Goal: Transaction & Acquisition: Download file/media

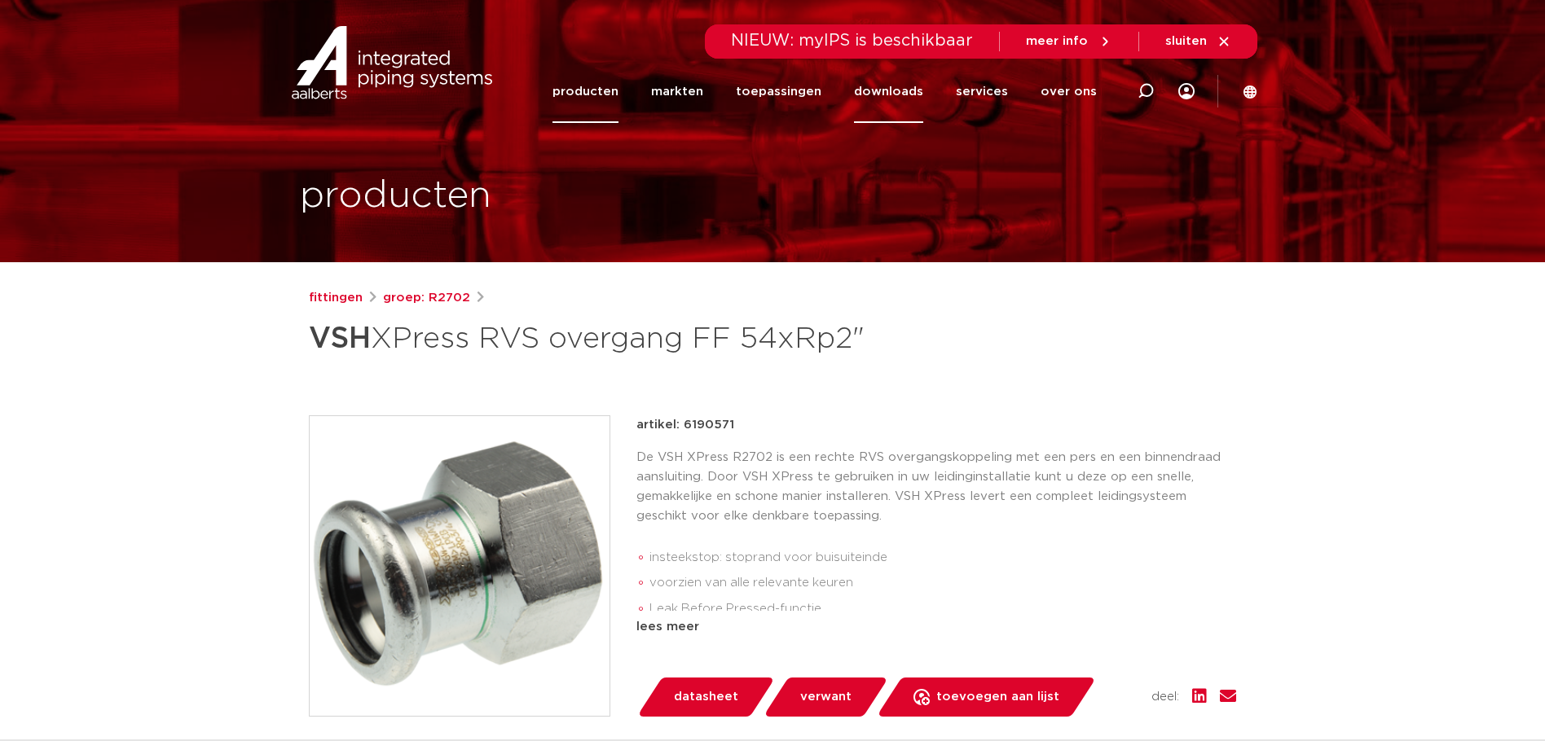
click at [882, 99] on link "downloads" at bounding box center [888, 91] width 69 height 63
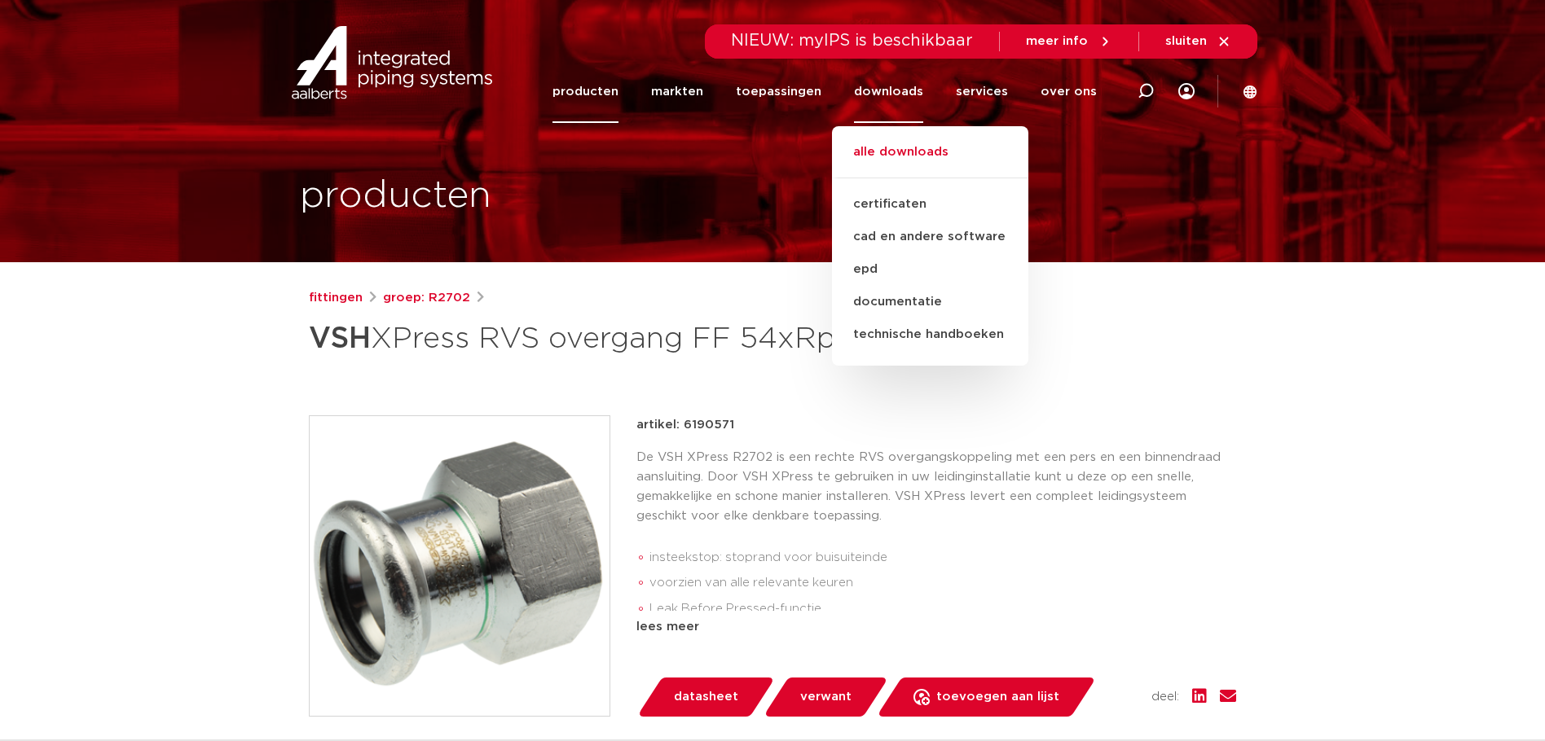
click at [888, 151] on link "alle downloads" at bounding box center [930, 161] width 196 height 36
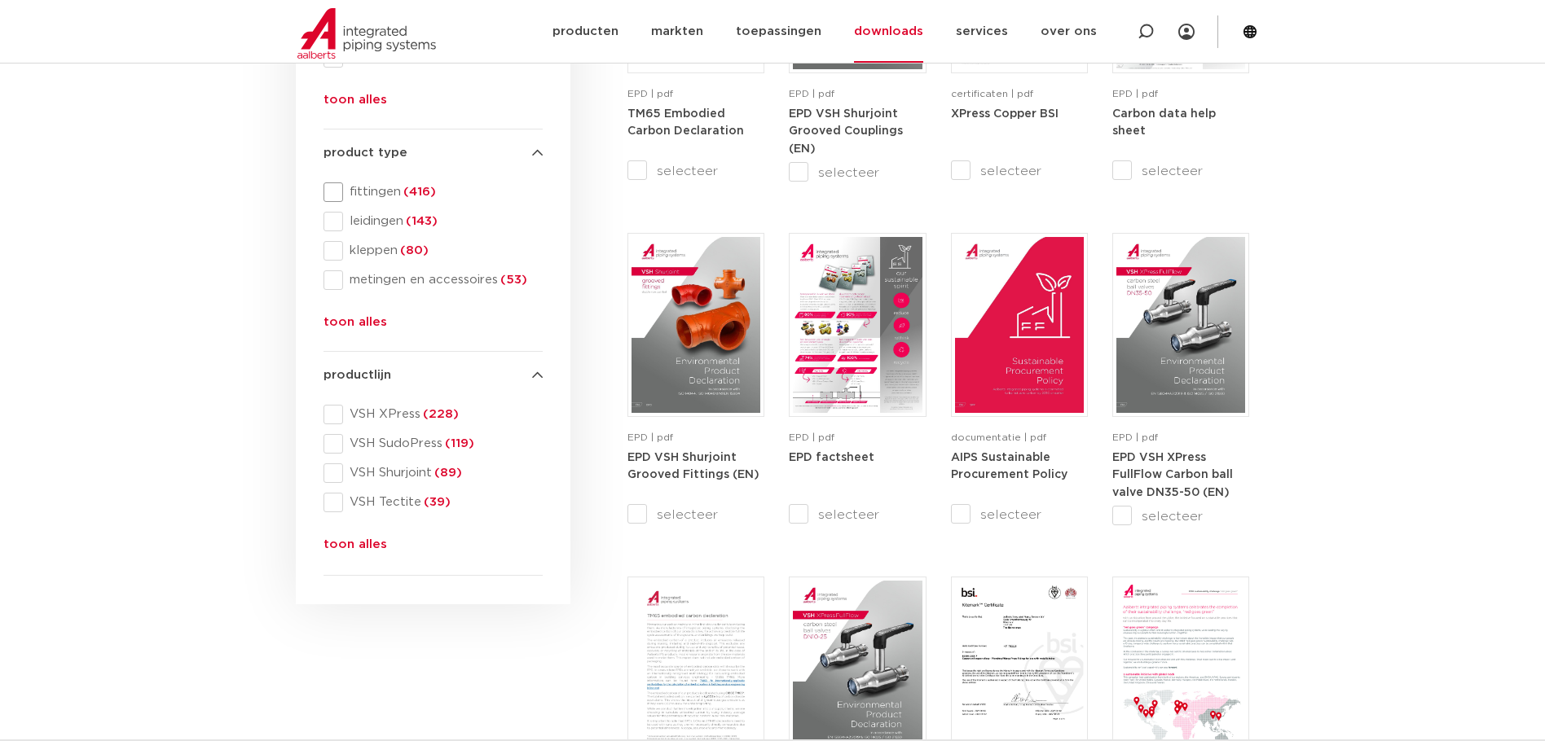
scroll to position [489, 0]
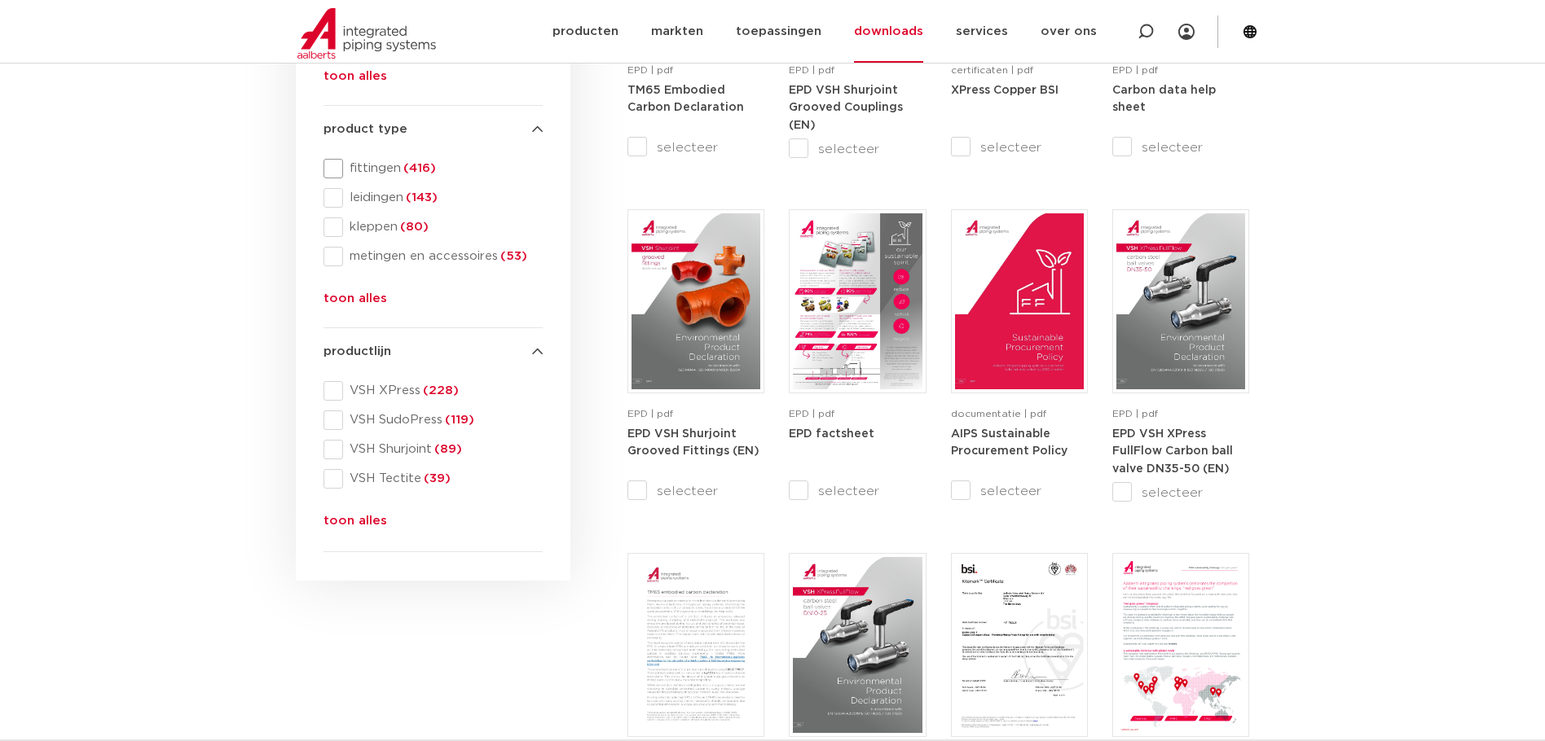
click at [360, 389] on span "VSH XPress (228)" at bounding box center [443, 391] width 200 height 16
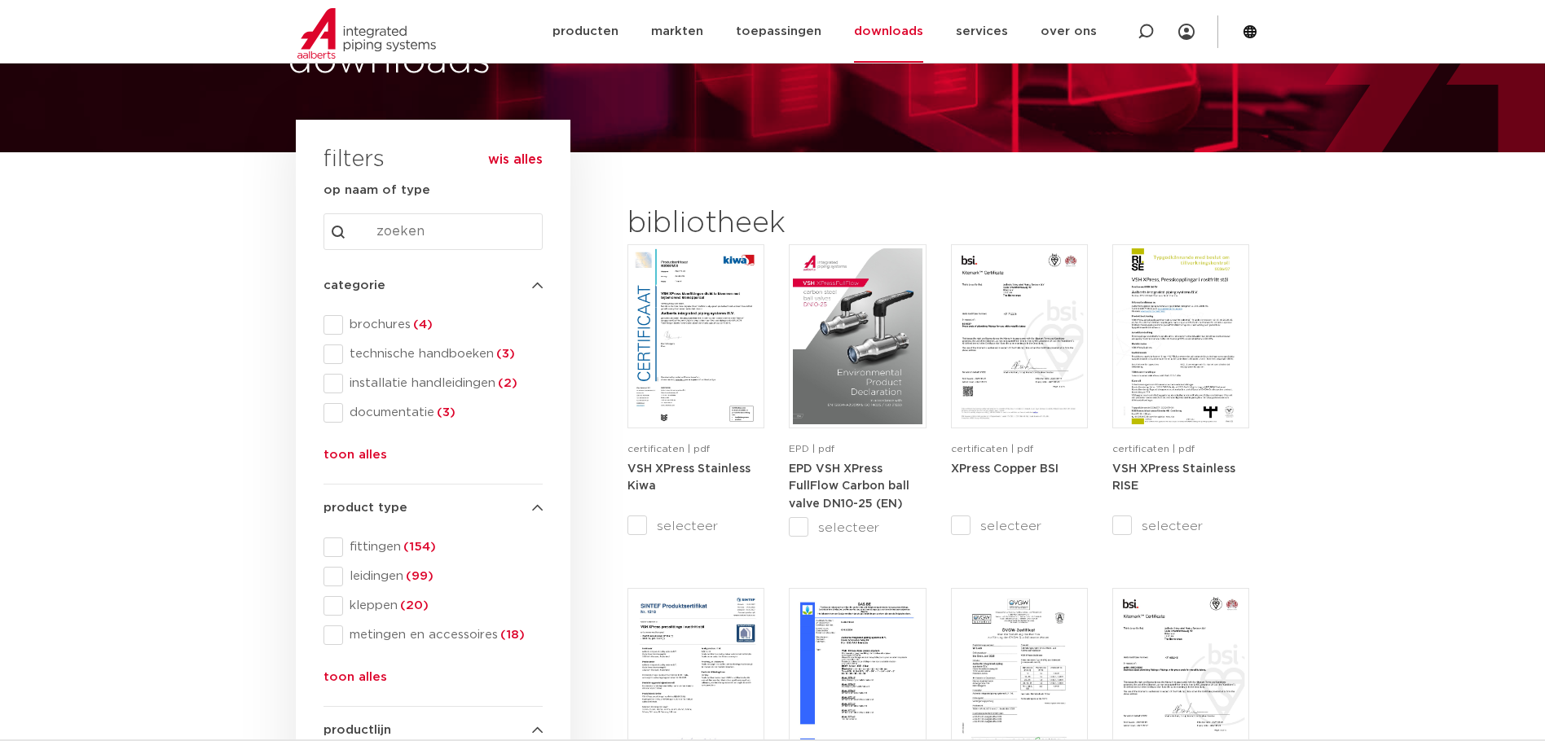
scroll to position [81, 0]
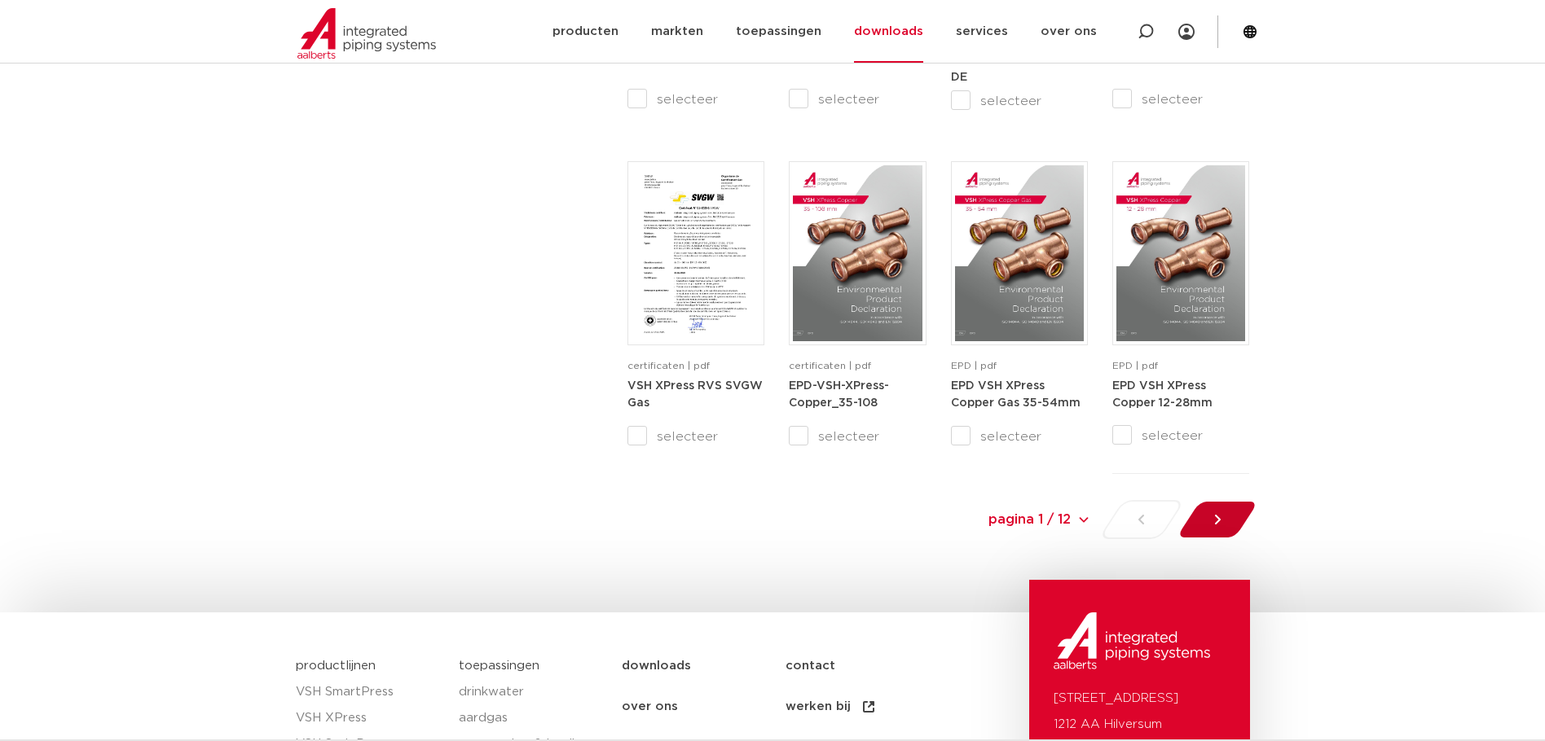
click at [1238, 533] on div at bounding box center [1216, 519] width 89 height 39
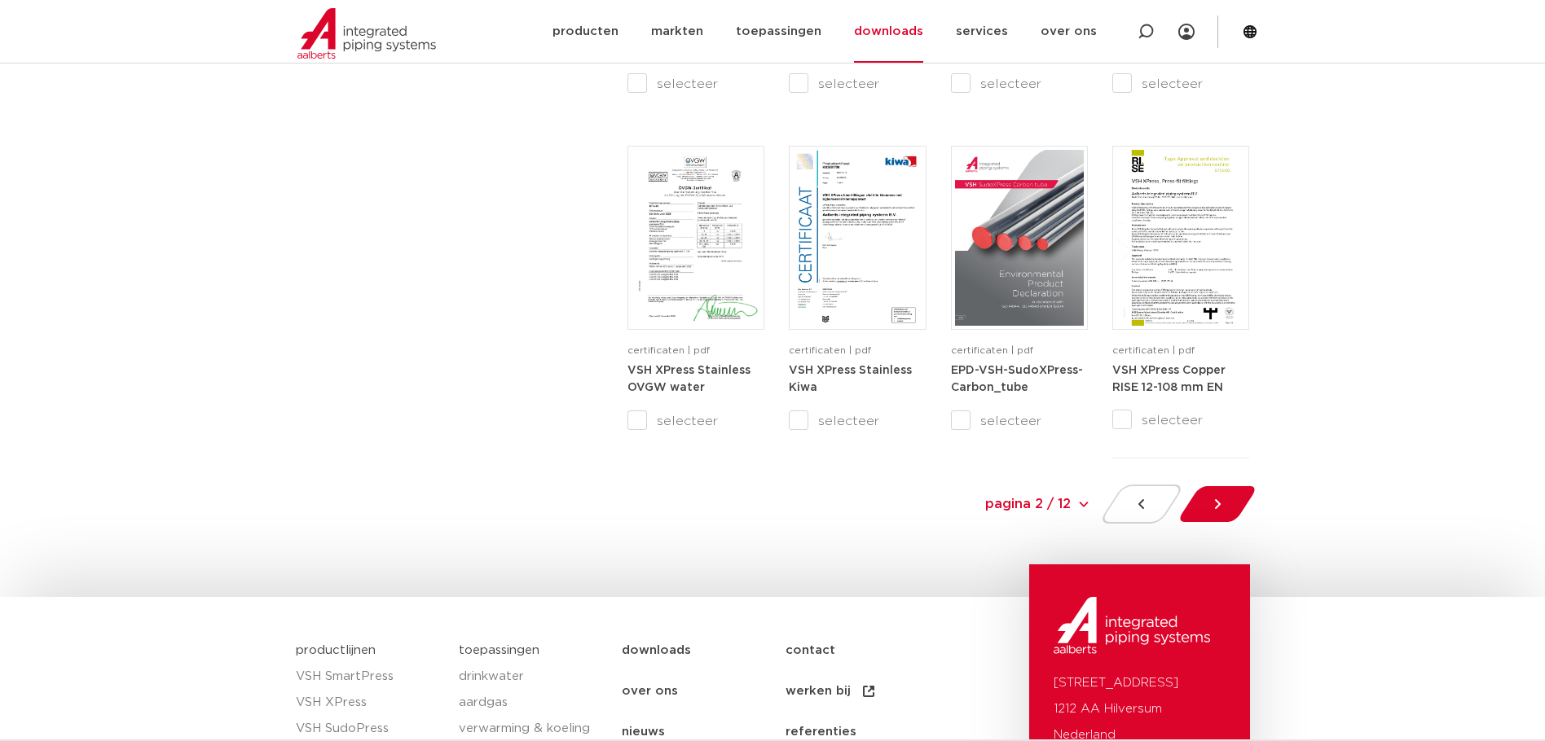
scroll to position [1548, 0]
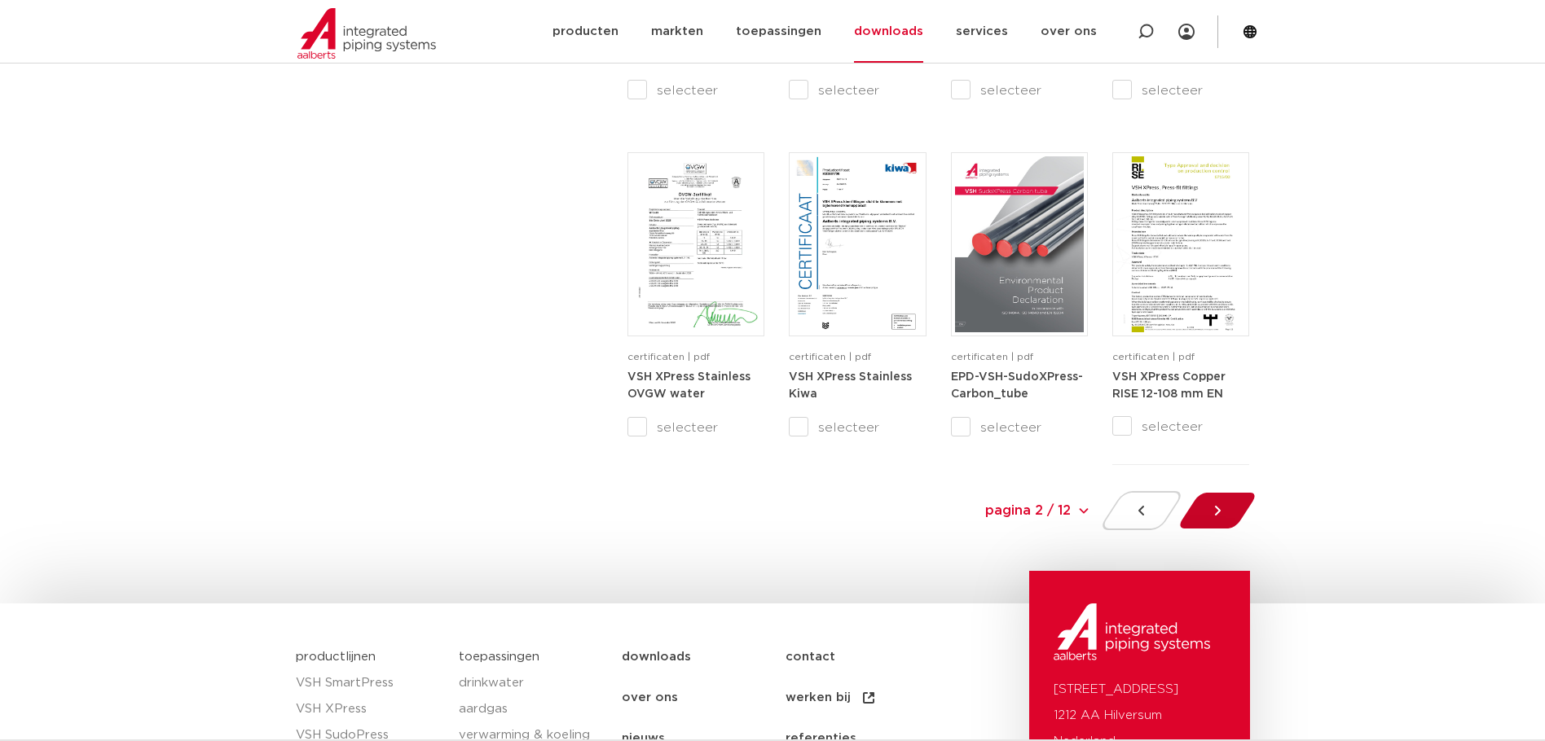
click at [1202, 513] on div at bounding box center [1216, 510] width 89 height 39
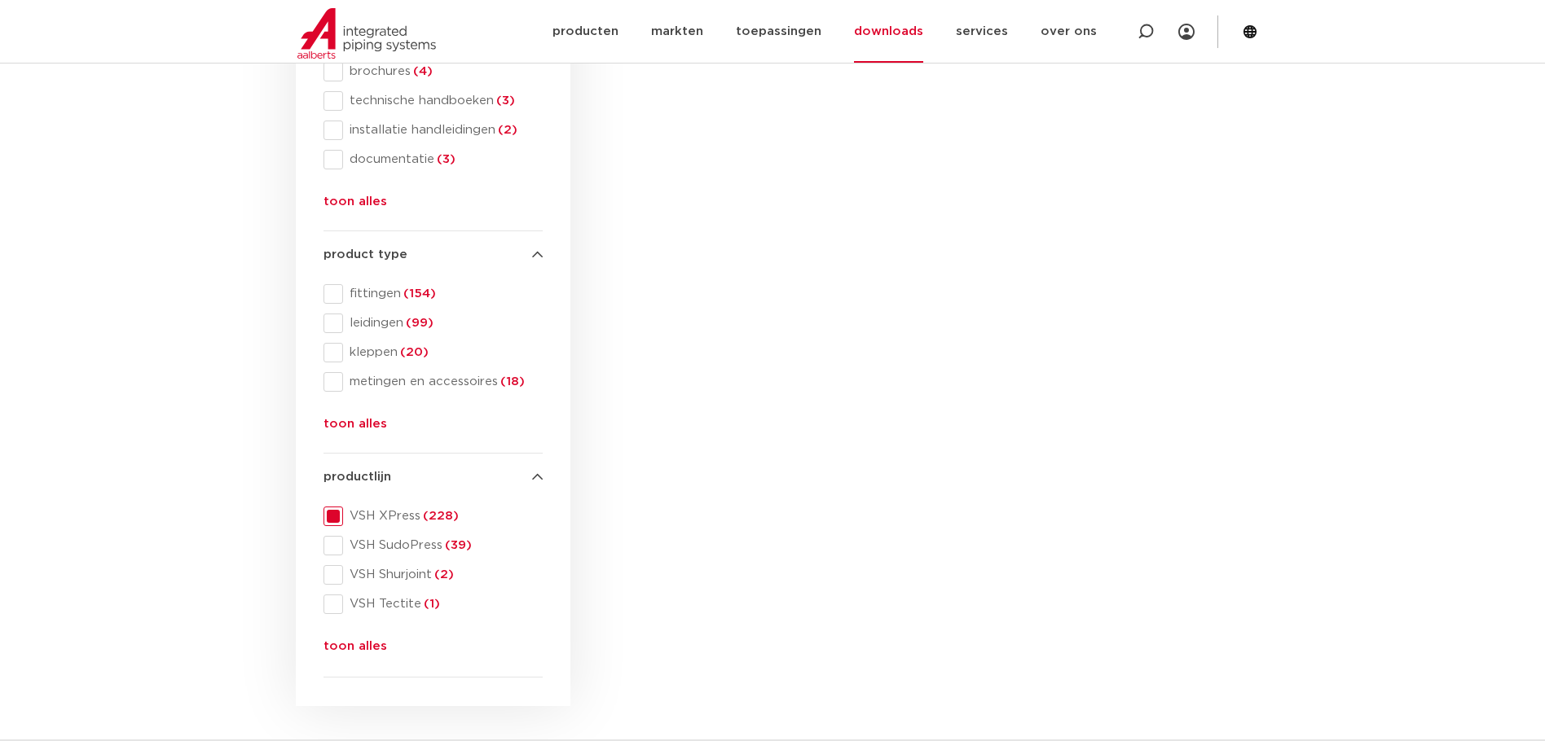
scroll to position [354, 0]
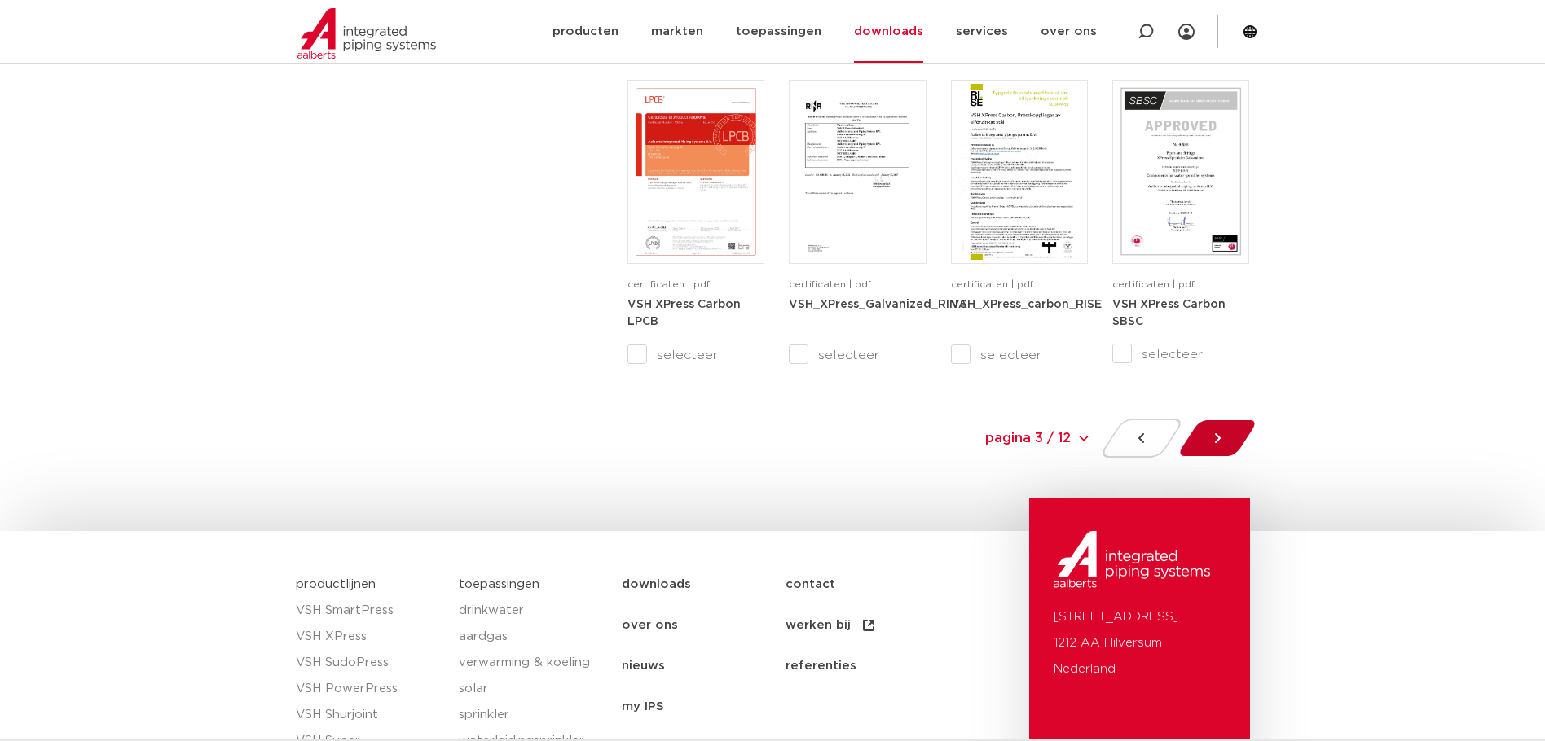
click at [1227, 435] on div at bounding box center [1216, 438] width 89 height 39
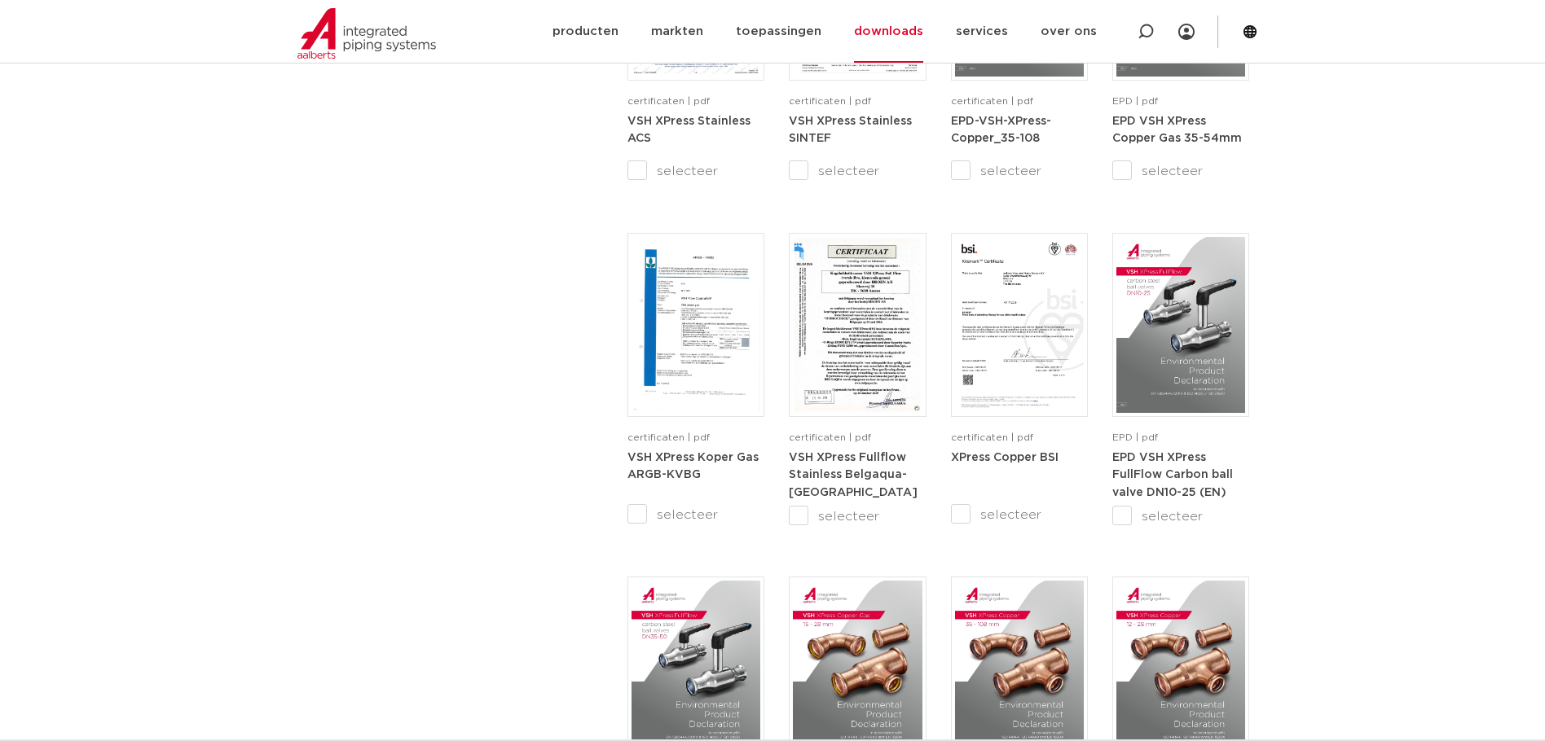
scroll to position [1169, 0]
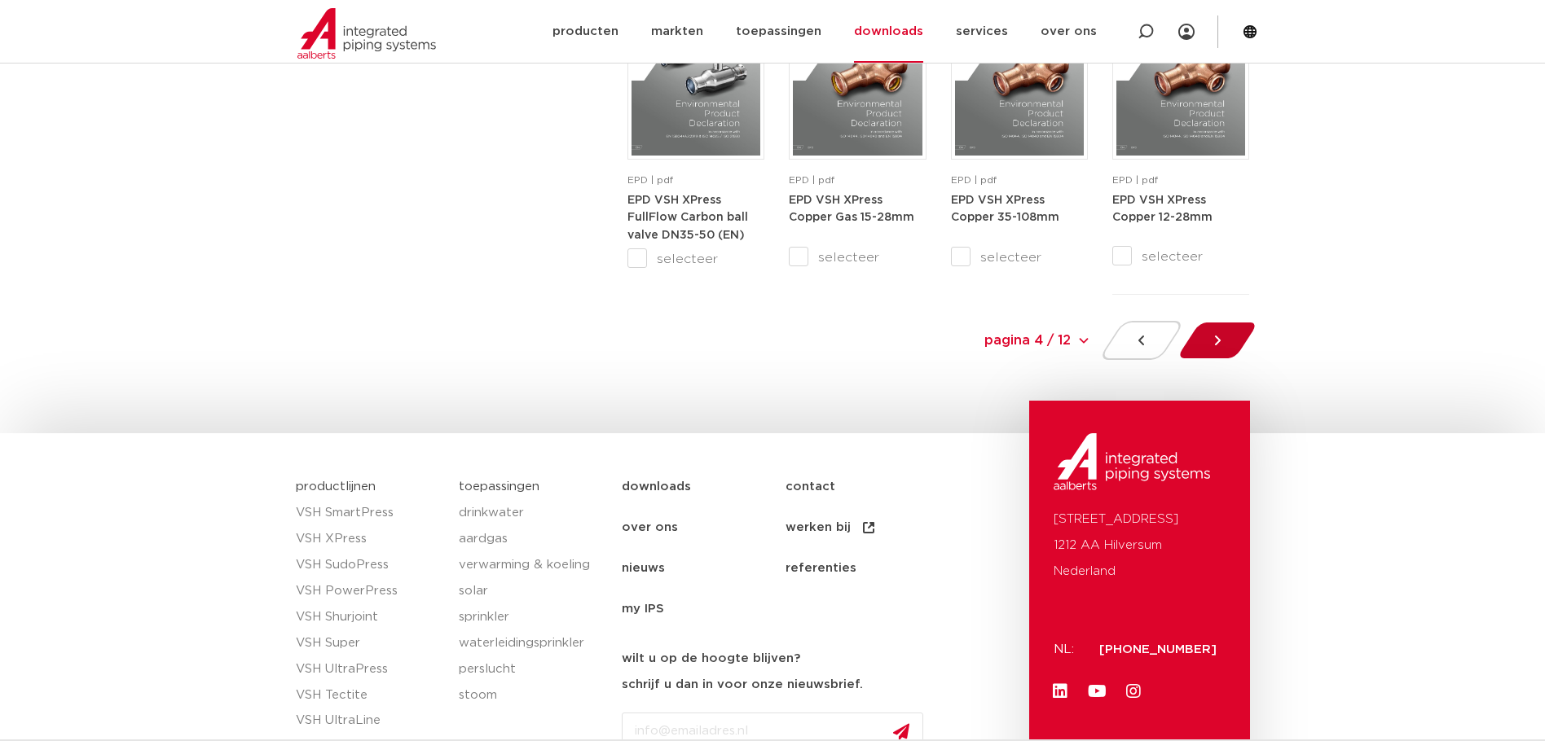
click at [1218, 340] on icon at bounding box center [1218, 341] width 6 height 10
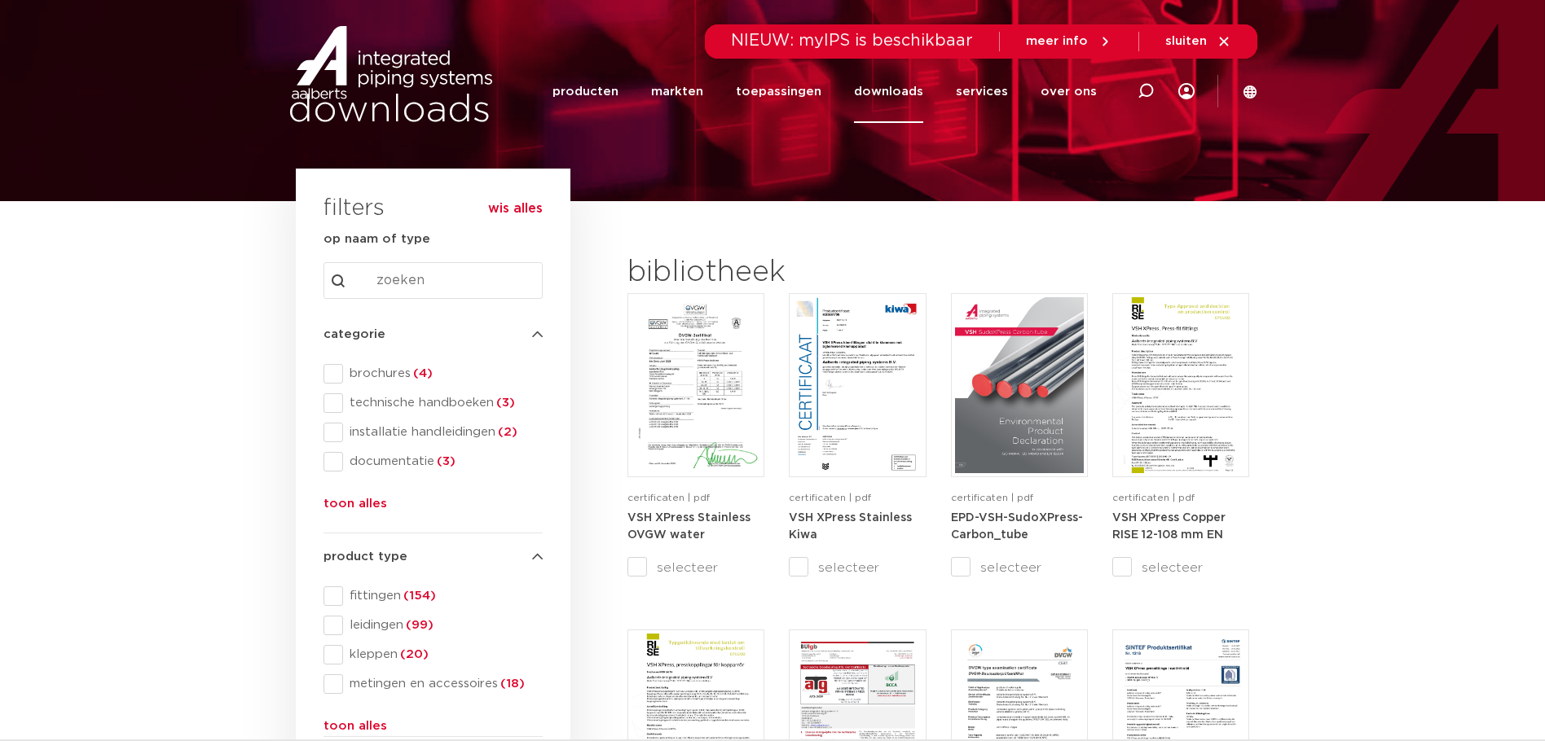
scroll to position [29, 0]
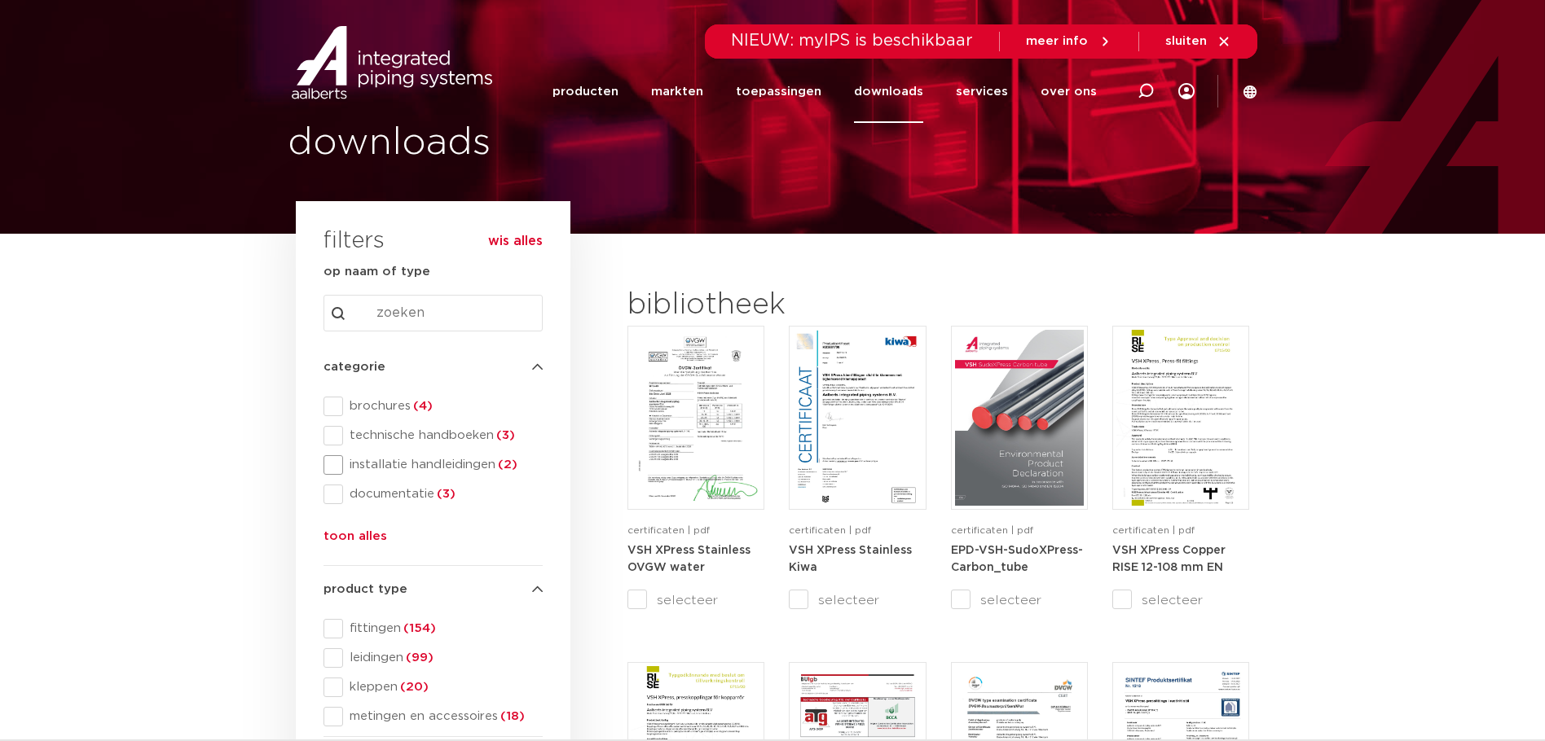
click at [334, 458] on span at bounding box center [333, 465] width 20 height 20
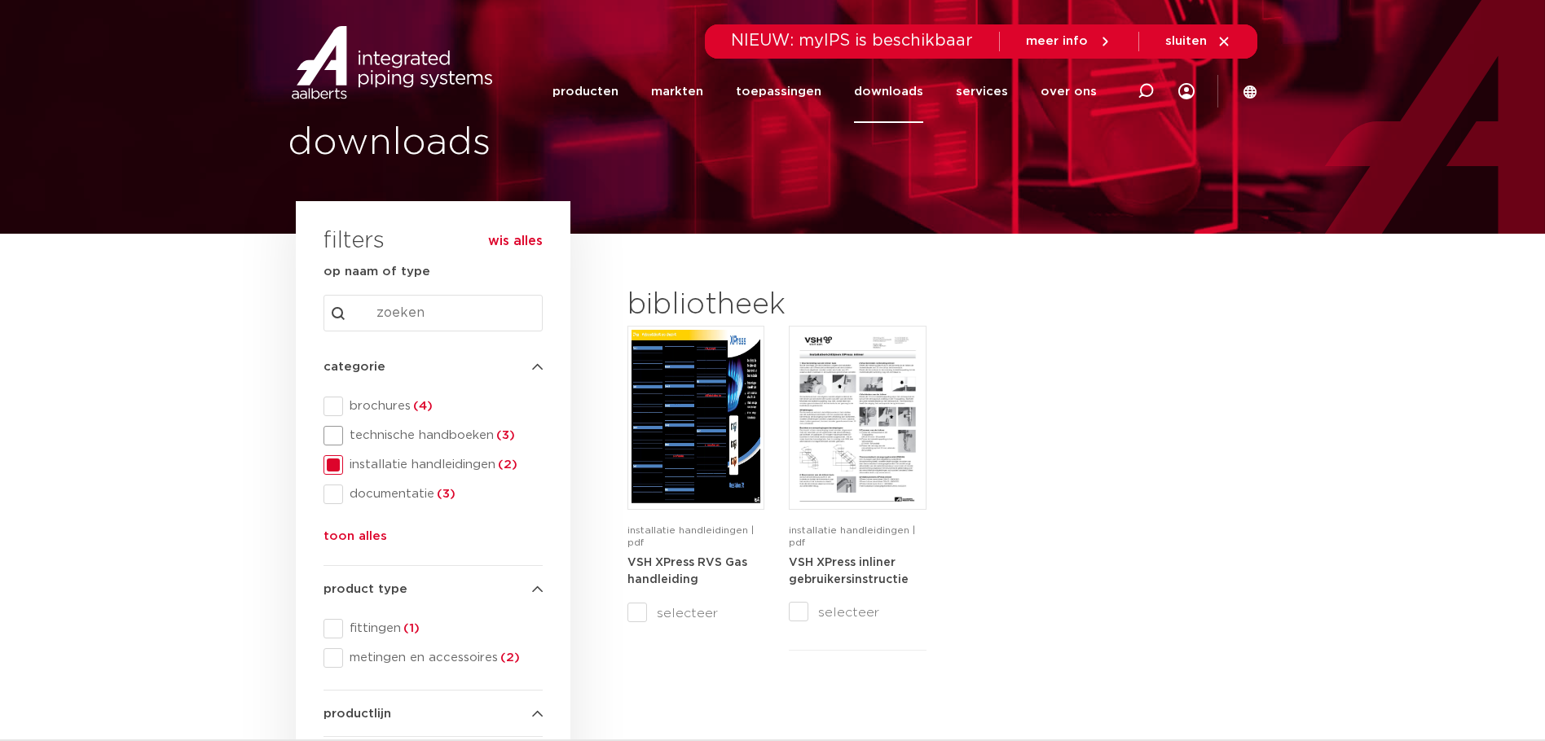
click at [345, 436] on span "technische handboeken (3)" at bounding box center [443, 436] width 200 height 16
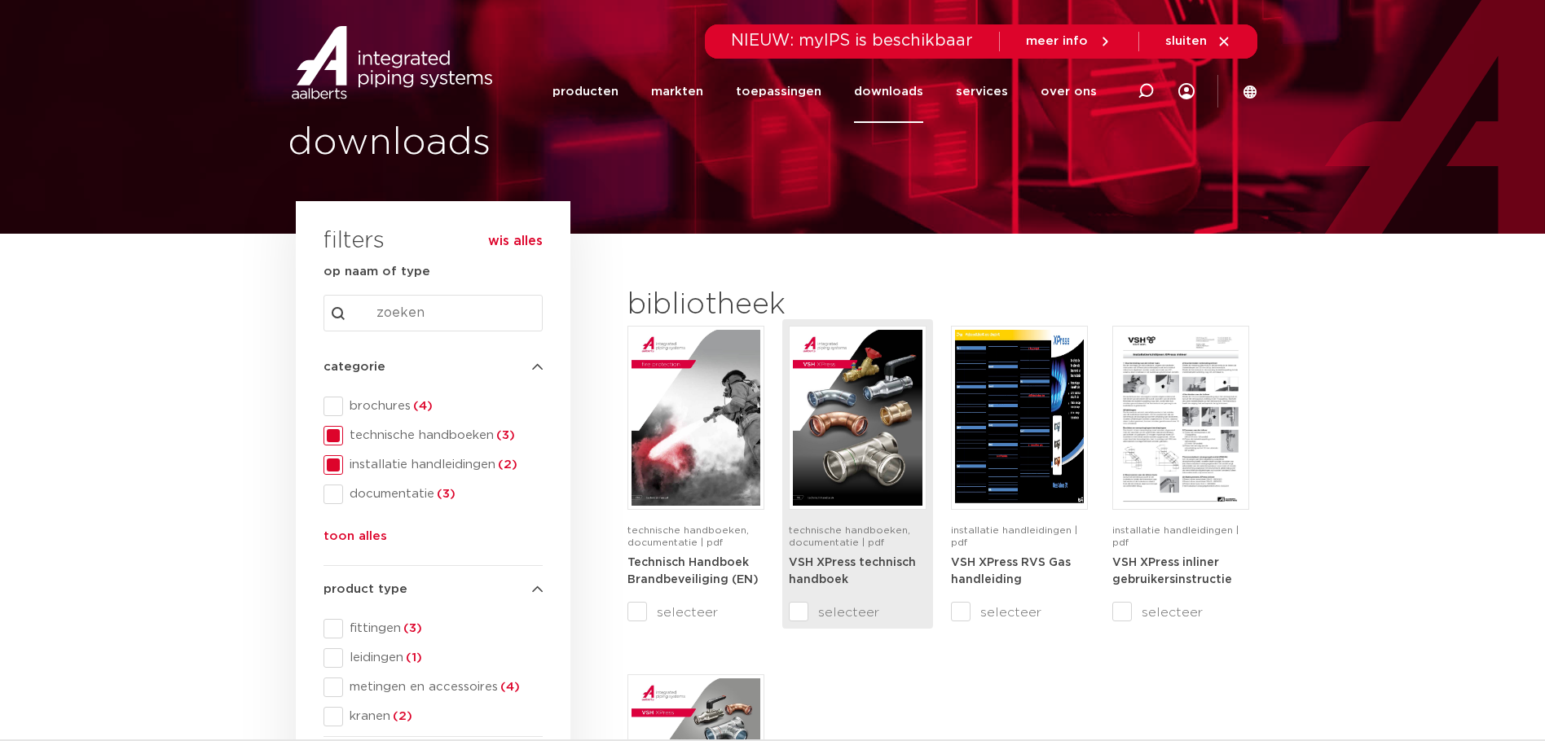
click at [873, 576] on div "VSH XPress technisch handboek" at bounding box center [857, 578] width 137 height 49
click at [868, 464] on img at bounding box center [857, 418] width 129 height 176
